Goal: Find specific page/section: Find specific page/section

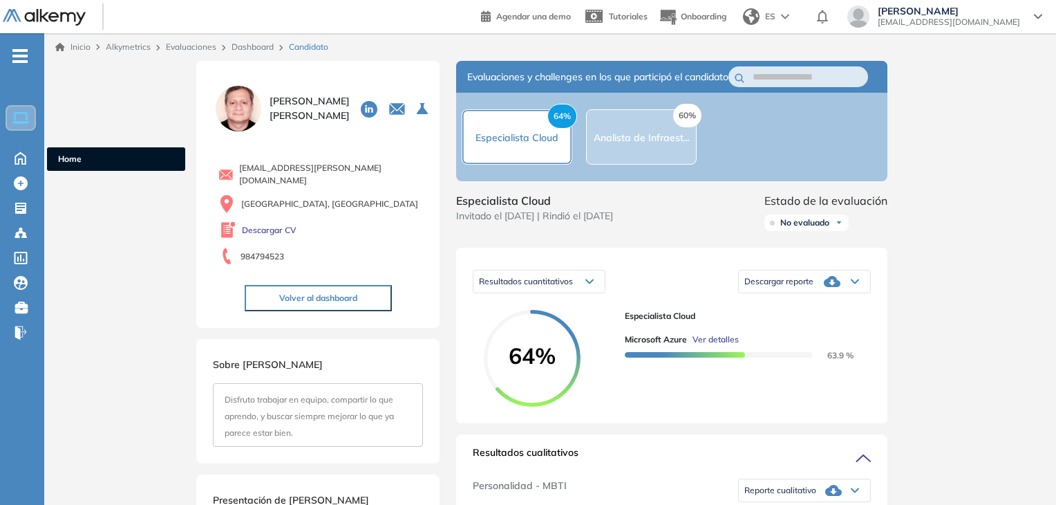
click at [0, 154] on div "Home Home" at bounding box center [22, 157] width 44 height 21
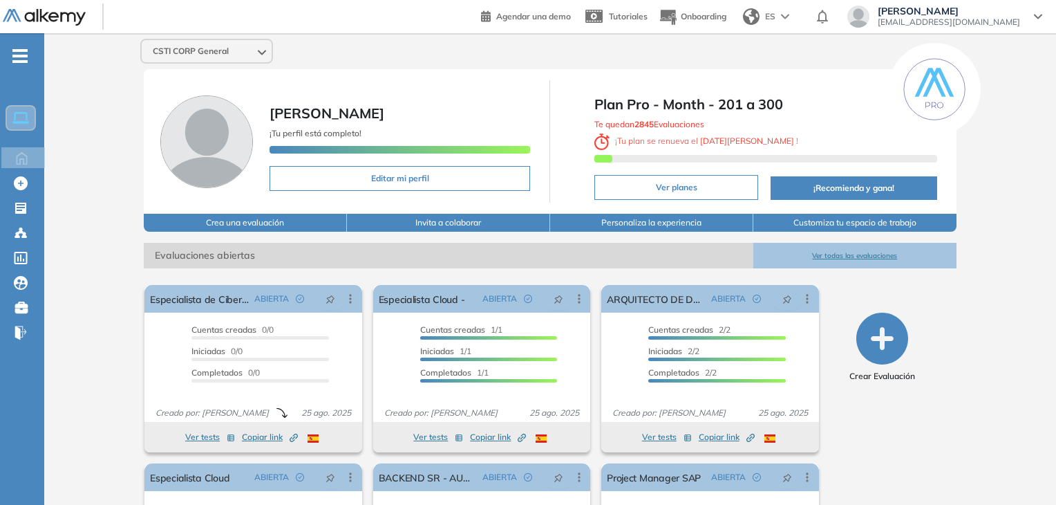
click at [877, 253] on button "Ver todas las evaluaciones" at bounding box center [855, 256] width 203 height 26
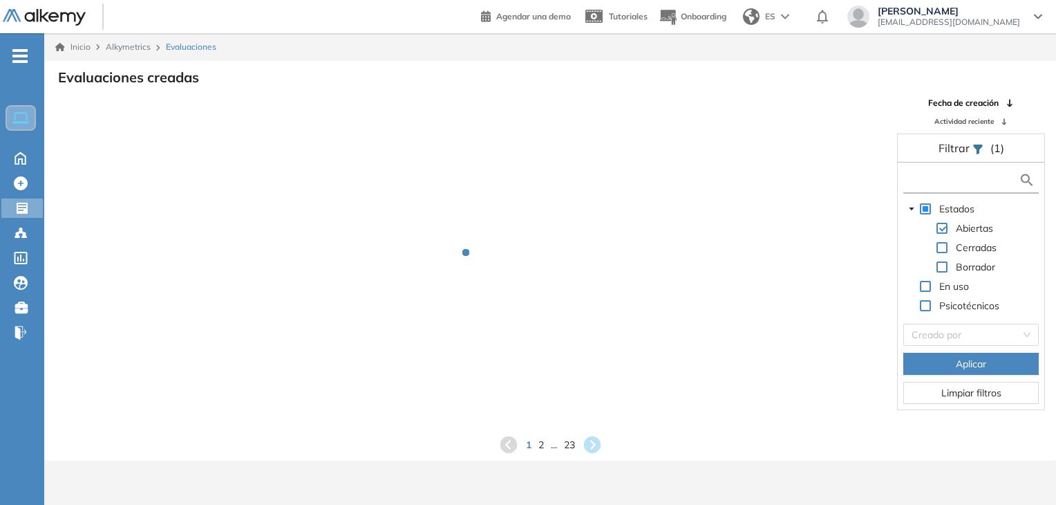
click at [956, 173] on input "text" at bounding box center [963, 180] width 112 height 15
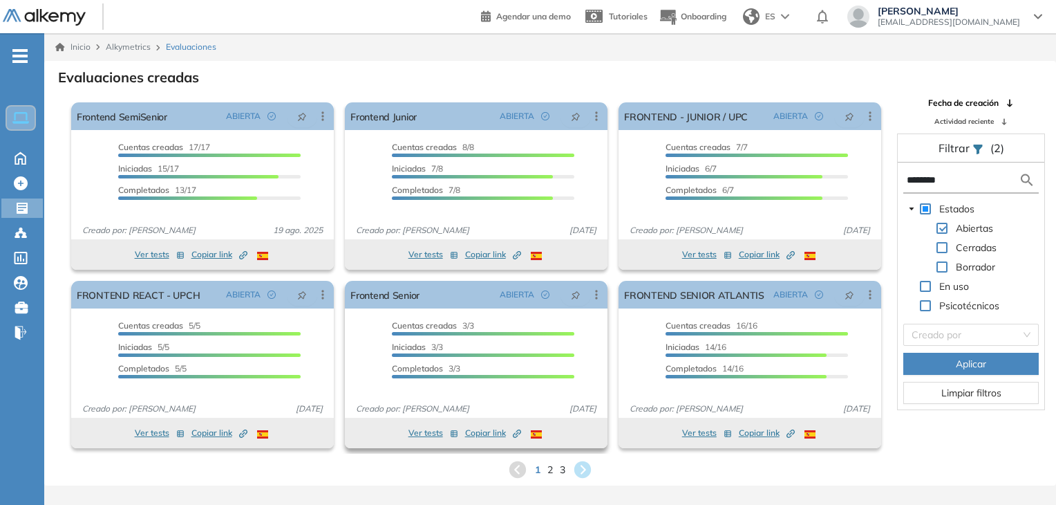
type input "********"
click at [419, 433] on button "Ver tests" at bounding box center [434, 433] width 50 height 17
click at [414, 430] on button "Ver tests" at bounding box center [434, 433] width 50 height 17
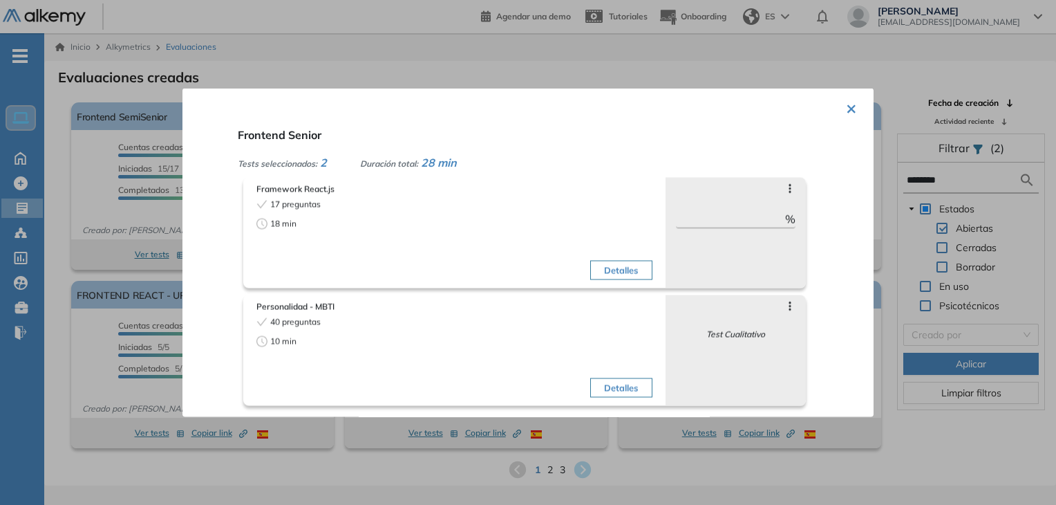
click at [847, 111] on button "×" at bounding box center [851, 107] width 11 height 27
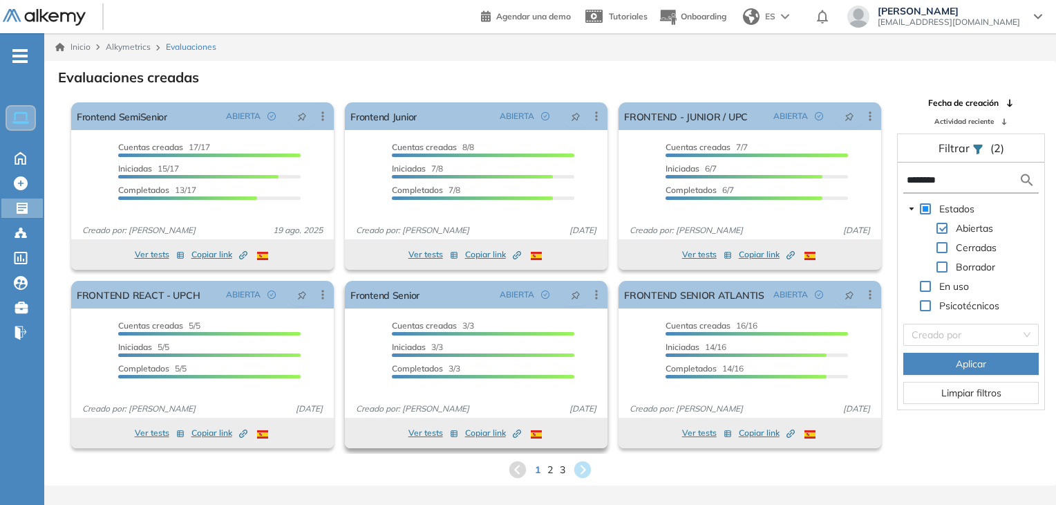
click at [484, 430] on span "Copiar link Created by potrace 1.16, written by [PERSON_NAME] [DATE]-[DATE]" at bounding box center [493, 433] width 56 height 12
click at [481, 436] on span "Copiar link Created by potrace 1.16, written by [PERSON_NAME] [DATE]-[DATE]" at bounding box center [493, 433] width 56 height 12
